Goal: Book appointment/travel/reservation

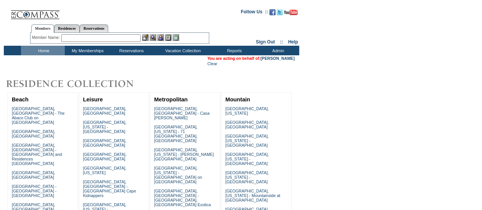
scroll to position [130, 0]
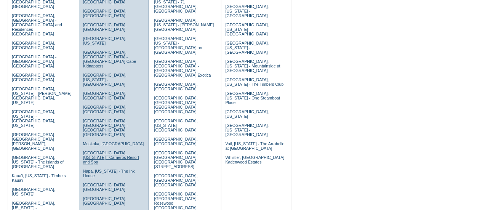
click at [120, 151] on link "[GEOGRAPHIC_DATA], [US_STATE] - Carneros Resort and Spa" at bounding box center [111, 158] width 56 height 14
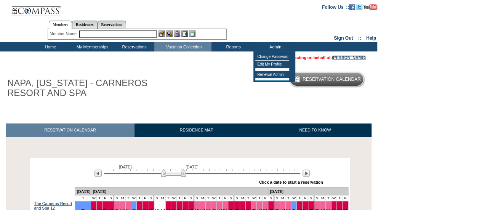
click at [354, 58] on link "[PERSON_NAME]" at bounding box center [349, 57] width 34 height 5
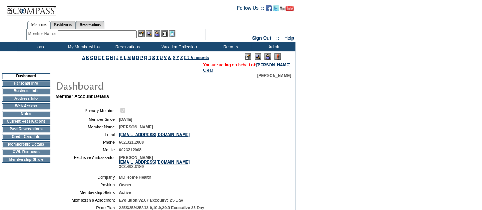
click at [261, 29] on td "Sign Out :: Help" at bounding box center [263, 29] width 64 height 26
